Goal: Task Accomplishment & Management: Use online tool/utility

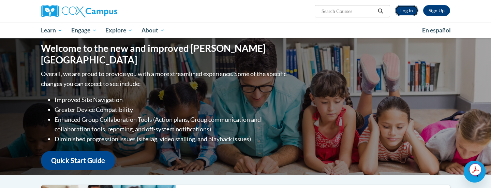
click at [412, 11] on link "Log In" at bounding box center [407, 10] width 24 height 11
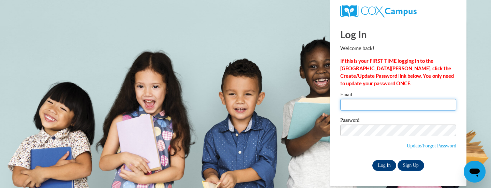
type input "aferry@stpaulsbeach.com"
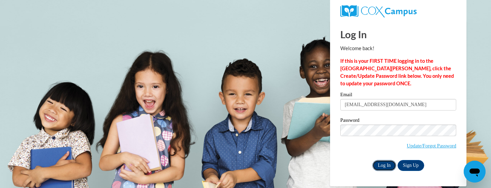
click at [376, 165] on input "Log In" at bounding box center [385, 165] width 24 height 11
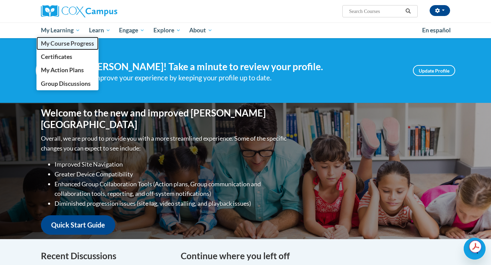
click at [72, 45] on span "My Course Progress" at bounding box center [67, 43] width 53 height 7
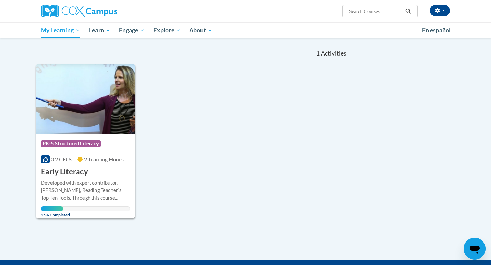
scroll to position [61, 0]
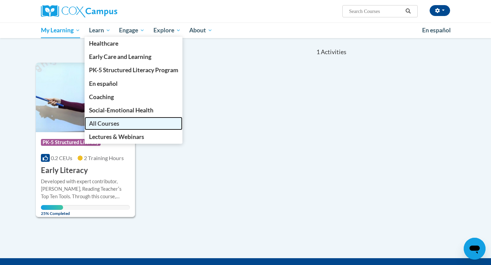
click at [108, 123] on span "All Courses" at bounding box center [104, 123] width 30 height 7
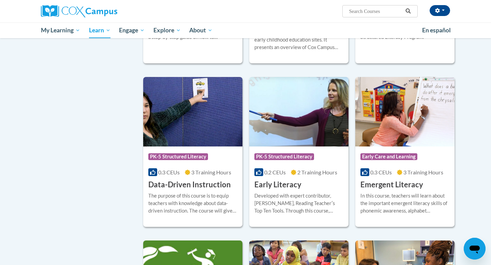
scroll to position [617, 0]
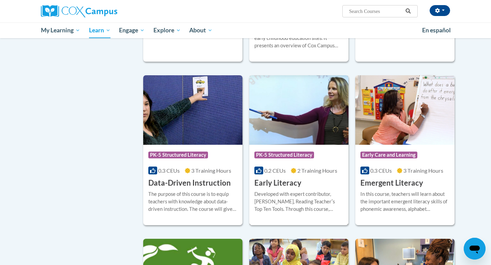
click at [281, 189] on h3 "Early Literacy" at bounding box center [277, 183] width 47 height 11
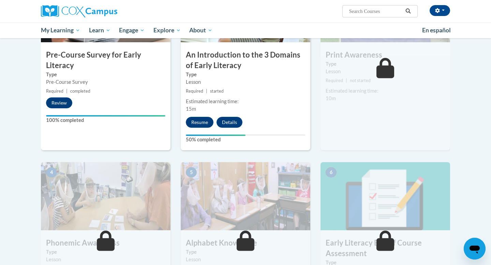
scroll to position [211, 0]
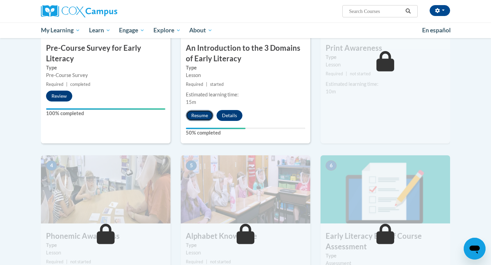
click at [206, 115] on button "Resume" at bounding box center [200, 115] width 28 height 11
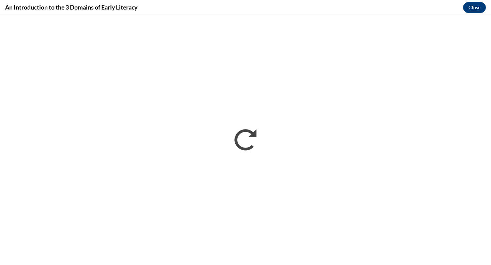
scroll to position [0, 0]
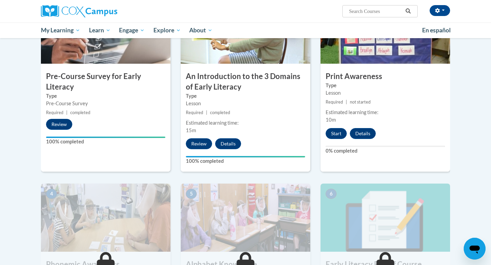
scroll to position [182, 0]
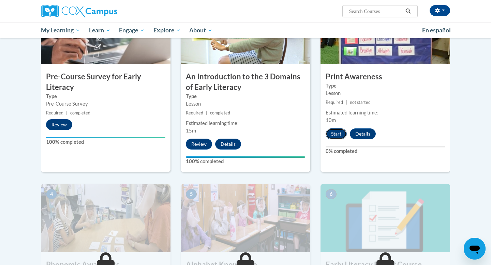
click at [341, 133] on button "Start" at bounding box center [336, 134] width 21 height 11
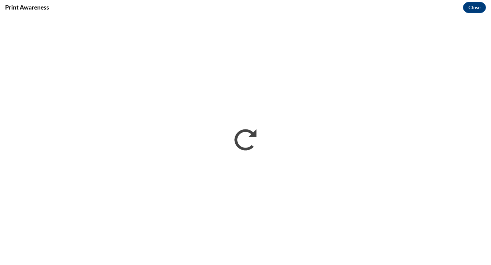
scroll to position [0, 0]
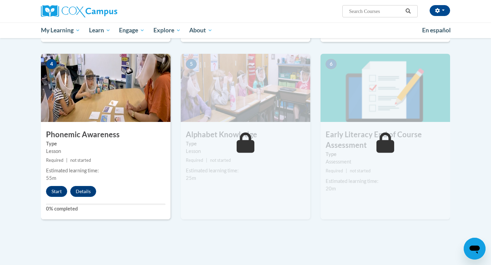
scroll to position [313, 0]
click at [63, 191] on button "Start" at bounding box center [56, 191] width 21 height 11
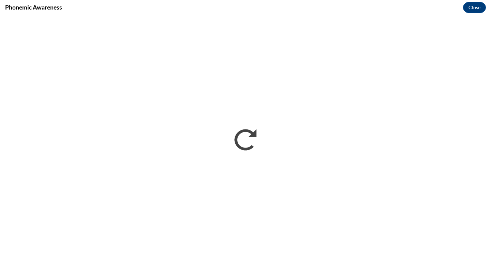
scroll to position [0, 0]
